Goal: Communication & Community: Answer question/provide support

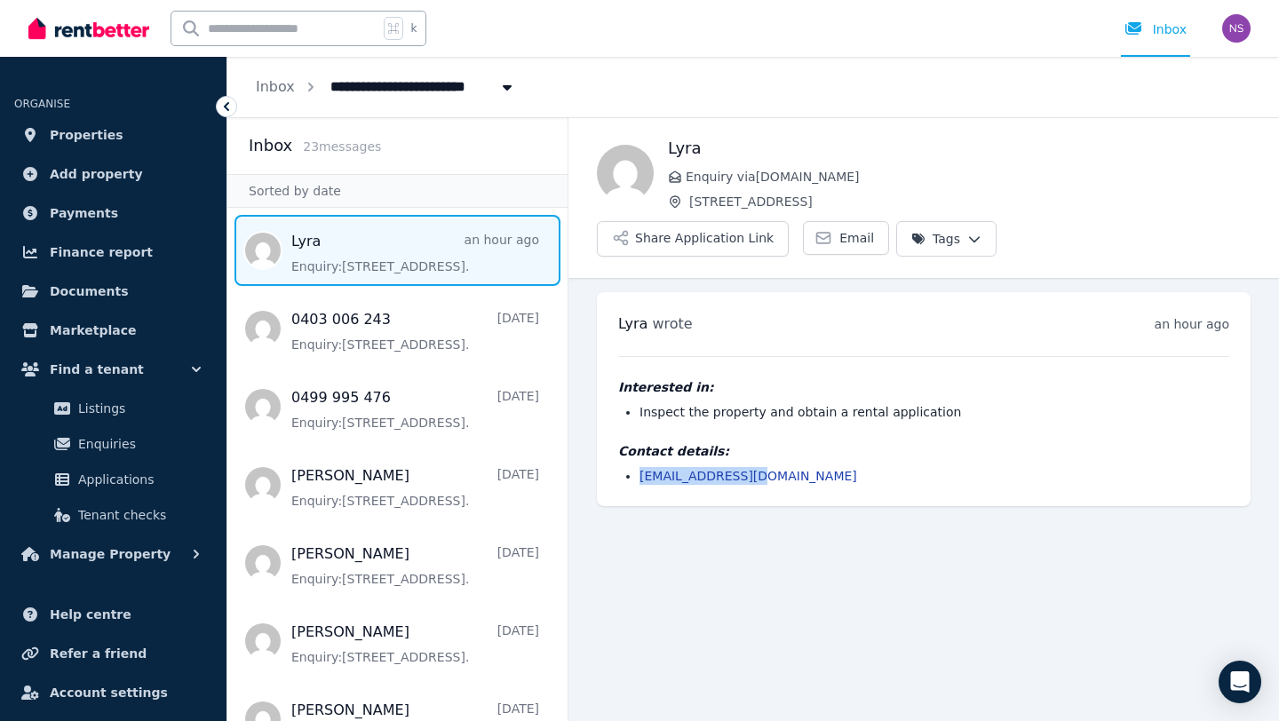
drag, startPoint x: 799, startPoint y: 429, endPoint x: 641, endPoint y: 435, distance: 158.2
click at [641, 467] on li "[EMAIL_ADDRESS][DOMAIN_NAME]" at bounding box center [935, 476] width 590 height 18
copy link "[EMAIL_ADDRESS][DOMAIN_NAME]"
drag, startPoint x: 1101, startPoint y: 173, endPoint x: 1123, endPoint y: 1, distance: 173.8
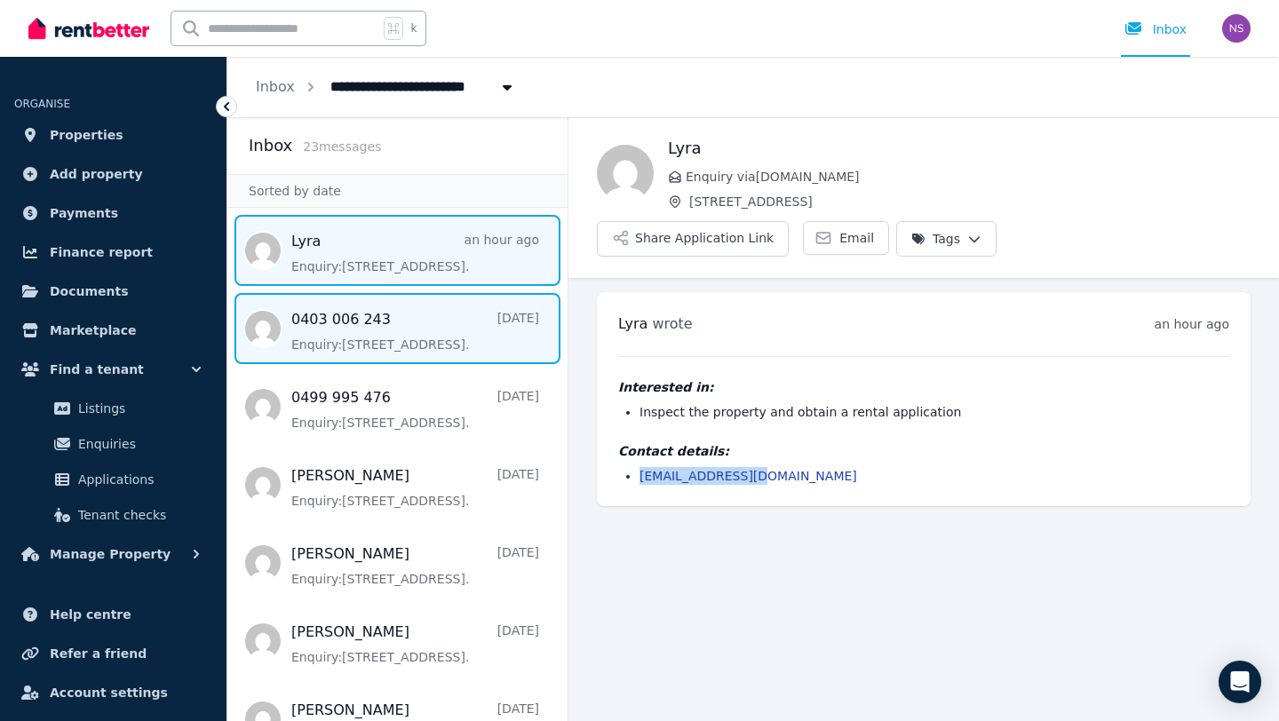
click at [380, 336] on span "Message list" at bounding box center [397, 328] width 340 height 71
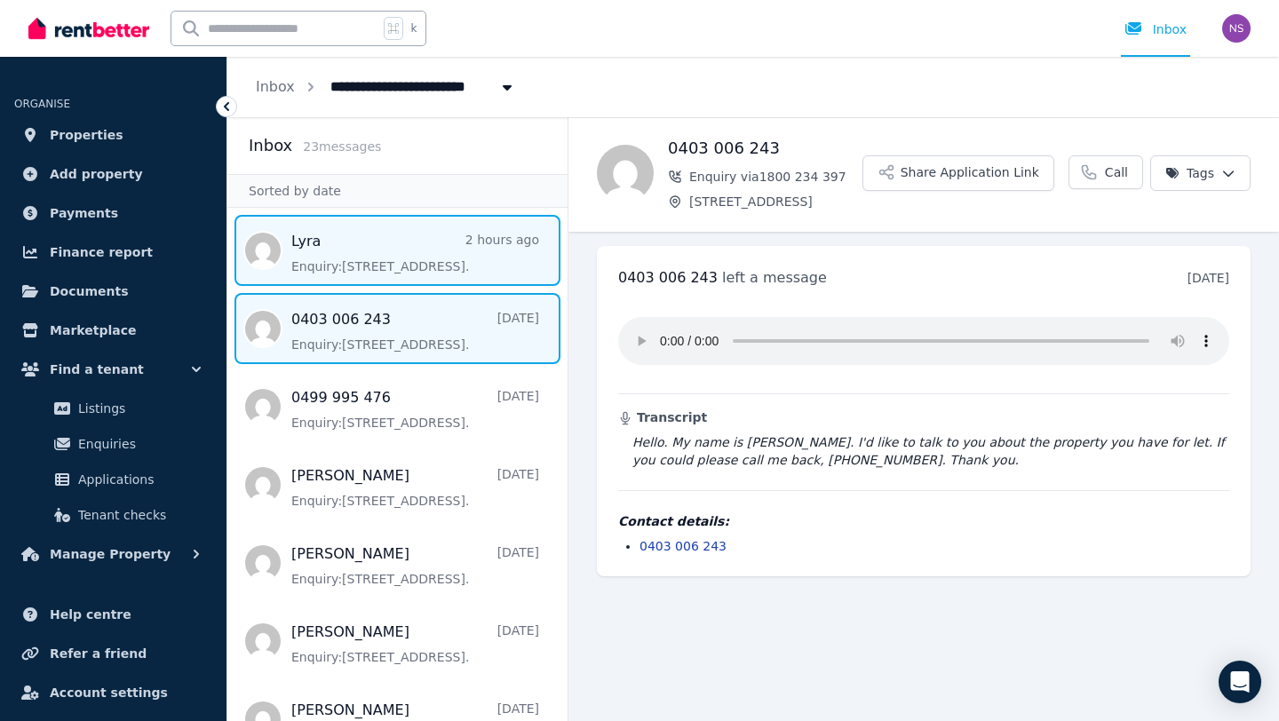
click at [379, 270] on span "Message list" at bounding box center [397, 250] width 340 height 71
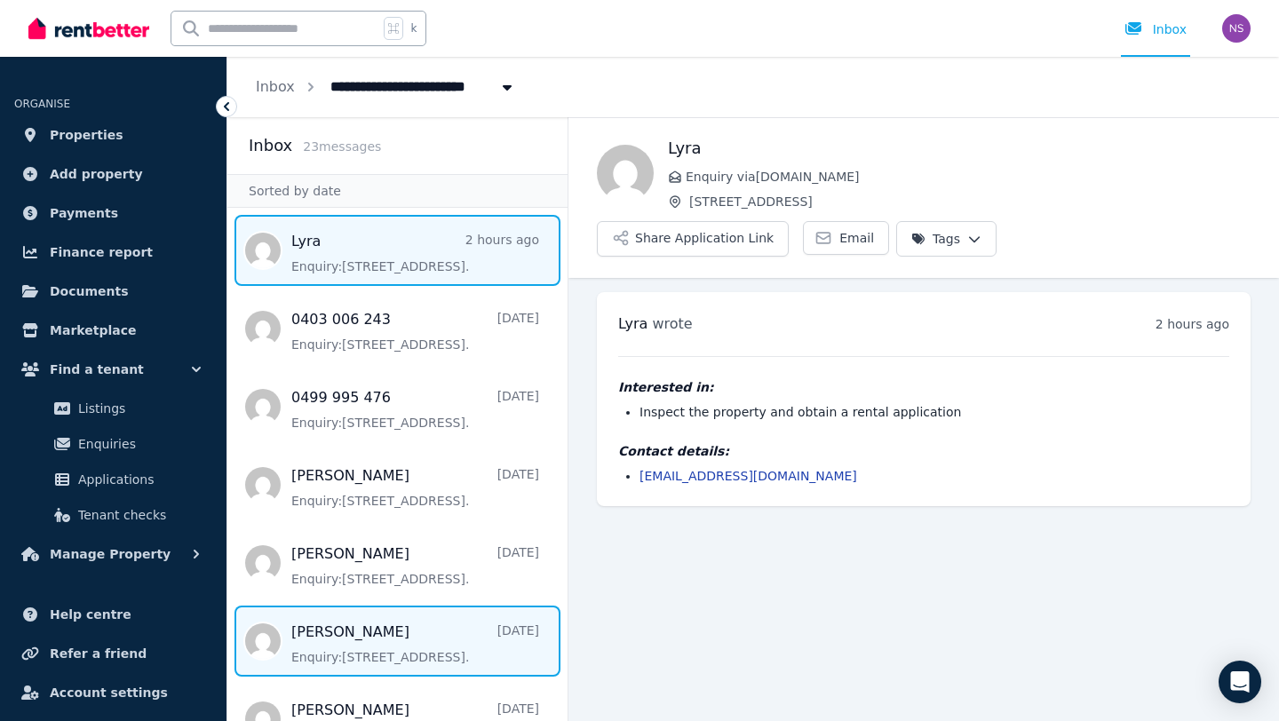
click at [382, 641] on span "Message list" at bounding box center [397, 641] width 340 height 71
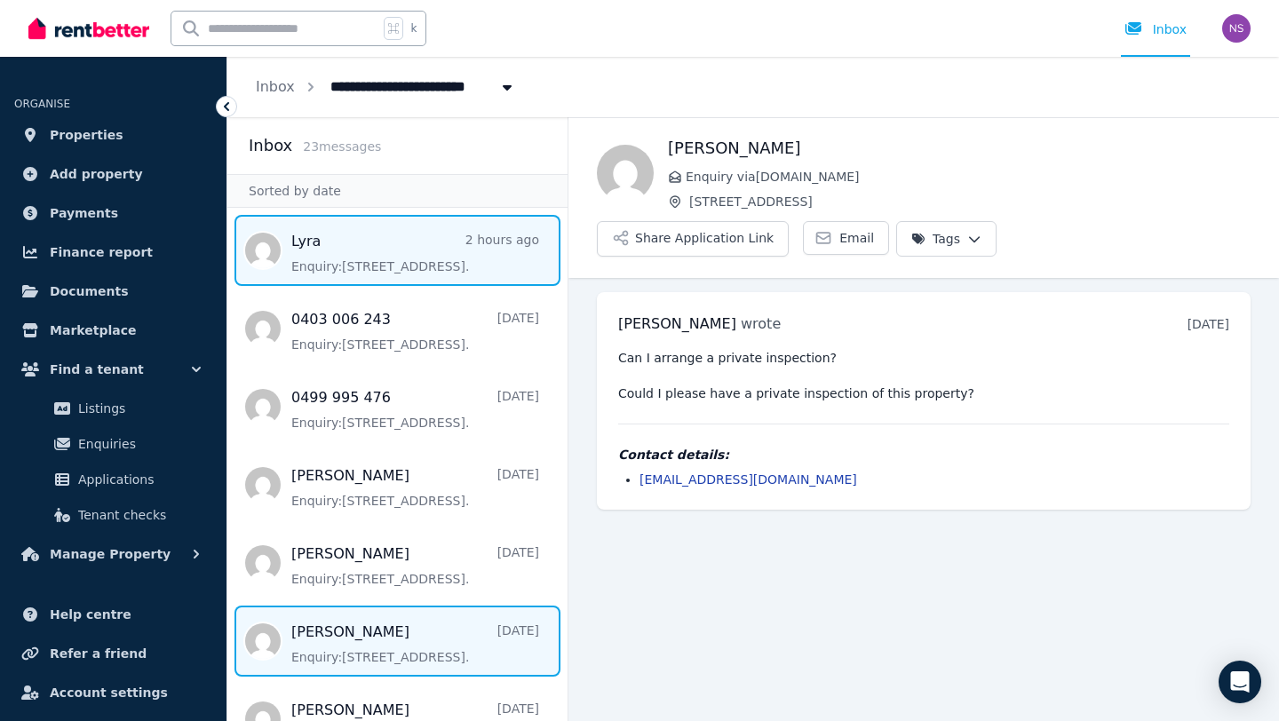
click at [368, 274] on span "Message list" at bounding box center [397, 250] width 340 height 71
